Goal: Find specific page/section: Find specific page/section

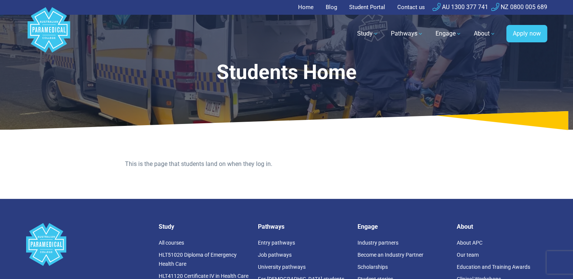
click at [353, 8] on link "Student Portal" at bounding box center [367, 7] width 45 height 15
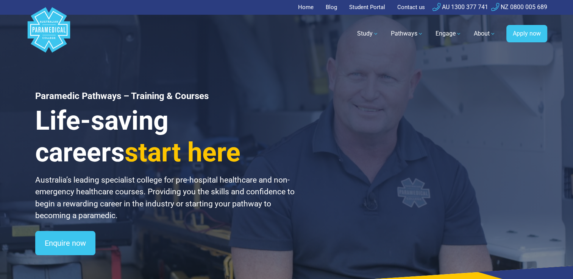
click at [366, 7] on link "Student Portal" at bounding box center [367, 7] width 45 height 15
click at [368, 5] on link "Student Portal" at bounding box center [367, 7] width 45 height 15
click at [365, 9] on link "Student Portal" at bounding box center [367, 7] width 45 height 15
